Goal: Task Accomplishment & Management: Manage account settings

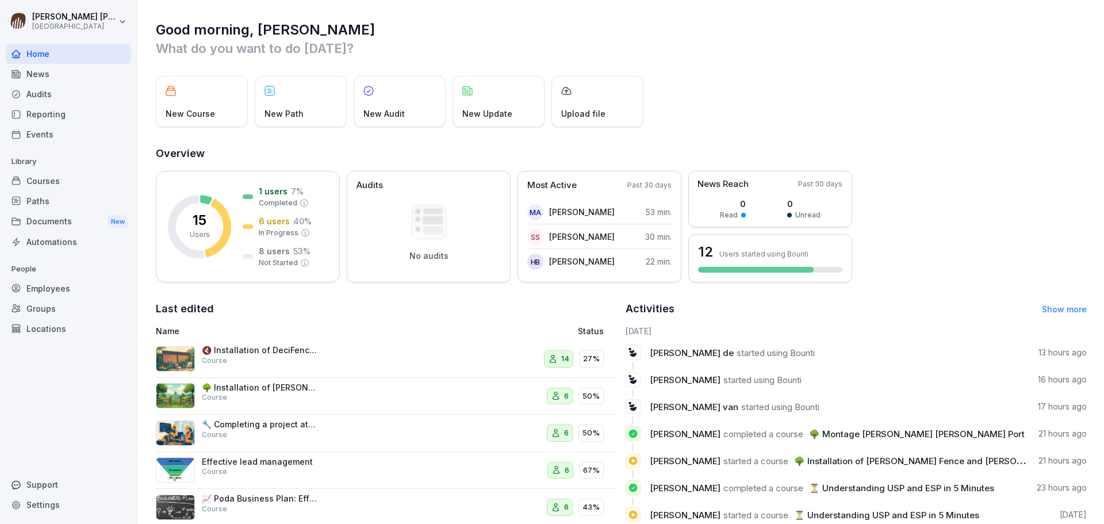
click at [57, 186] on div "Courses" at bounding box center [68, 181] width 125 height 20
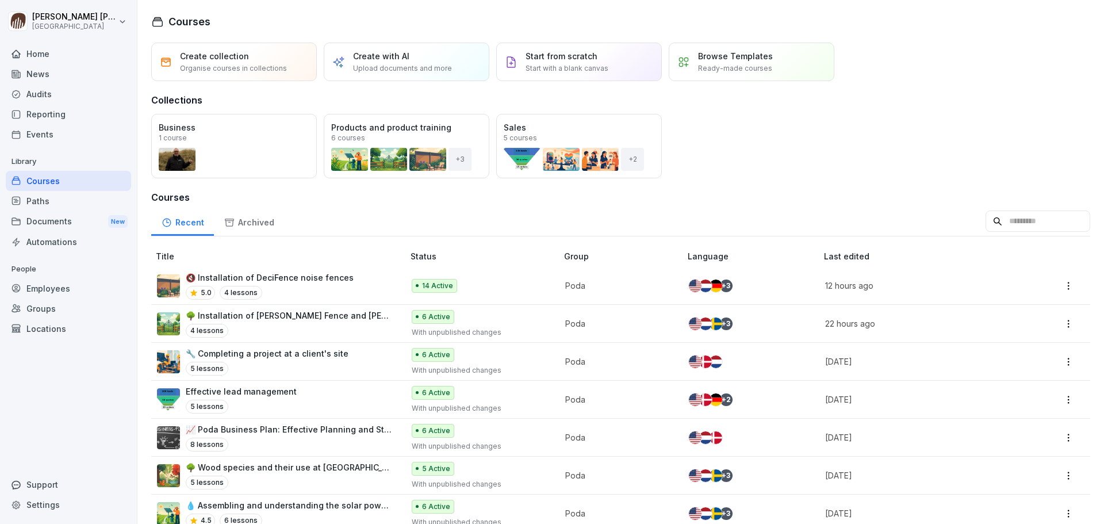
click at [319, 277] on p "🔇 Installation of DeciFence noise fences" at bounding box center [270, 277] width 168 height 12
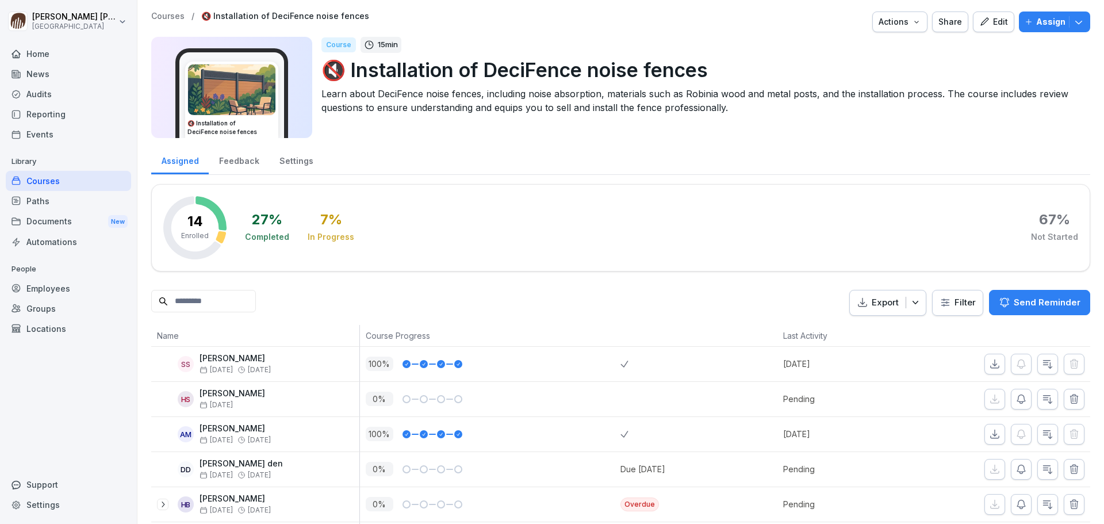
click at [285, 161] on div "Settings" at bounding box center [296, 159] width 54 height 29
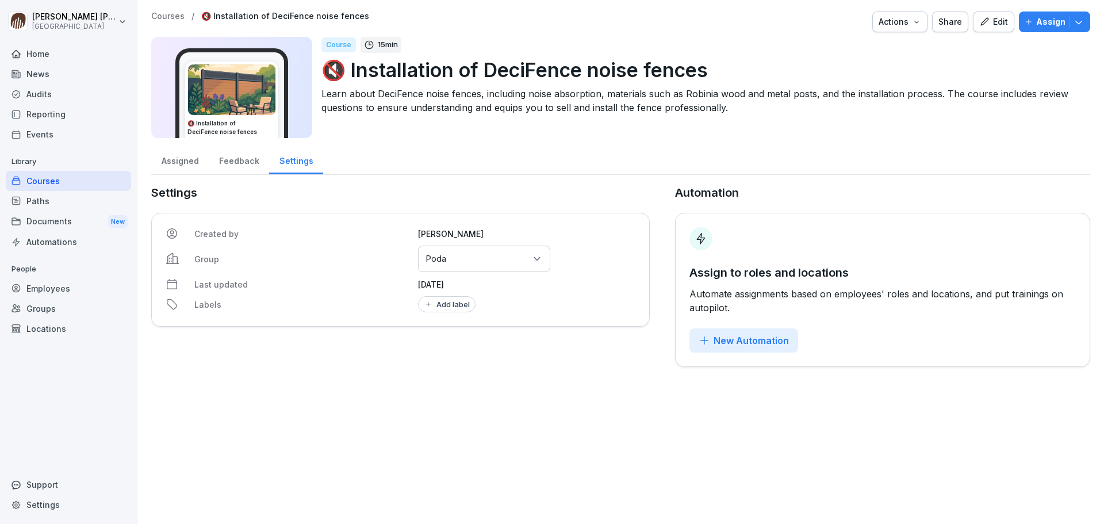
click at [239, 165] on div "Feedback" at bounding box center [239, 159] width 60 height 29
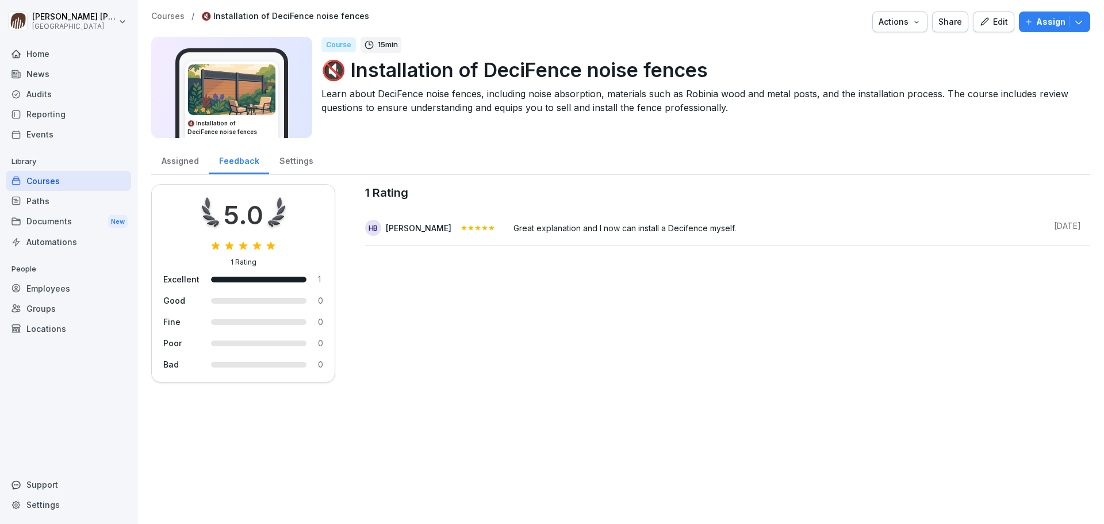
click at [187, 164] on div "Assigned" at bounding box center [179, 159] width 57 height 29
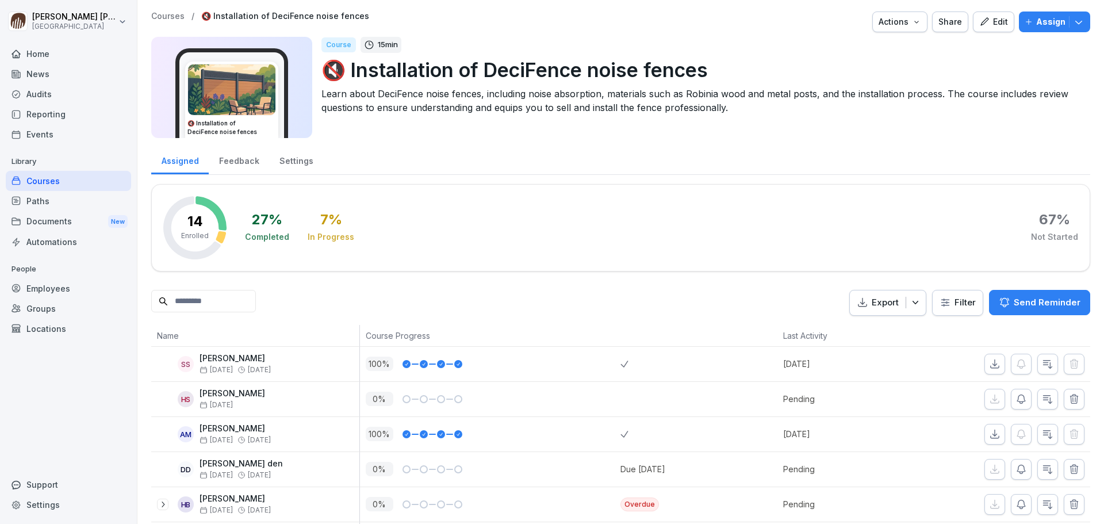
click at [247, 164] on div "Feedback" at bounding box center [239, 159] width 60 height 29
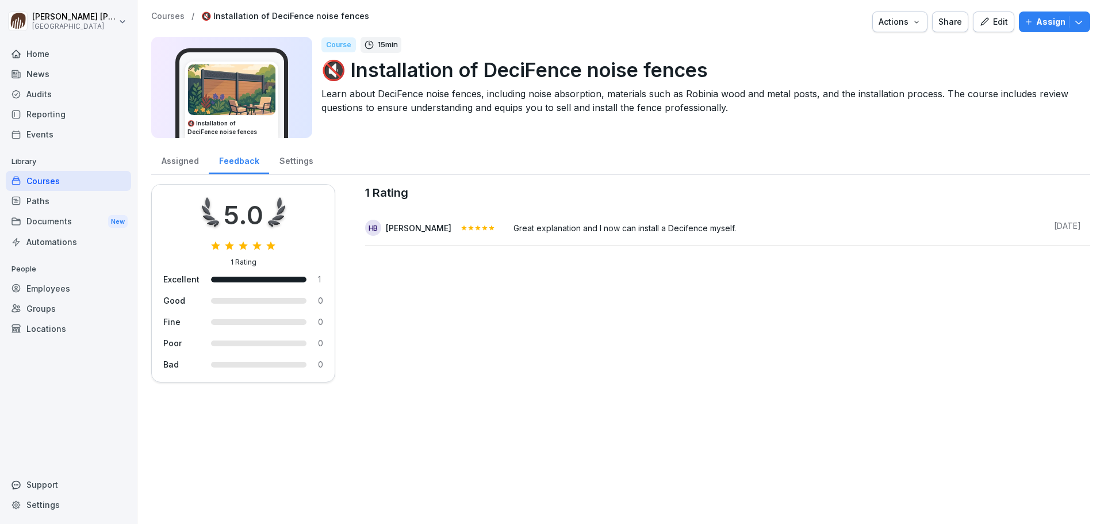
click at [185, 166] on div "Assigned" at bounding box center [179, 159] width 57 height 29
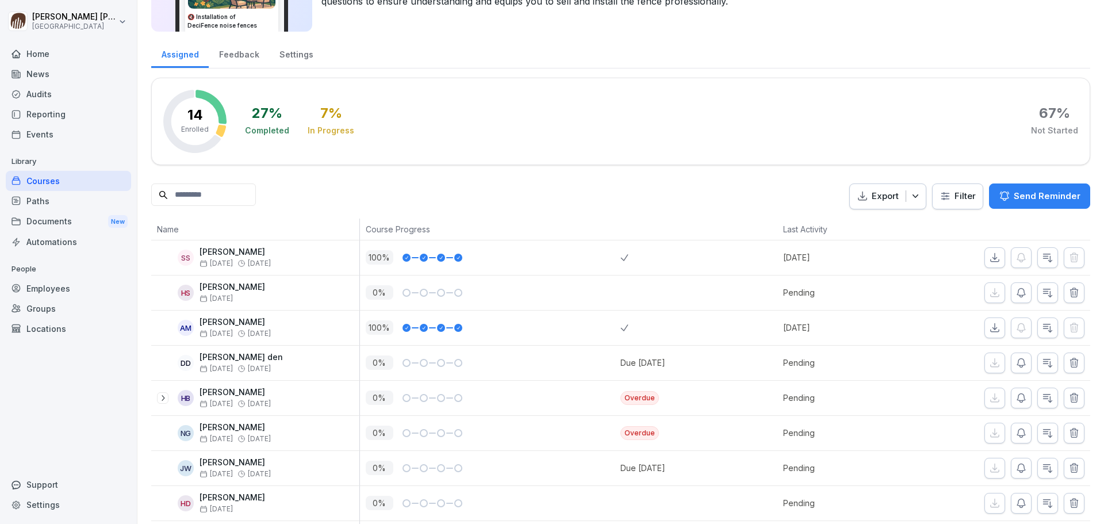
scroll to position [172, 0]
